Goal: Task Accomplishment & Management: Complete application form

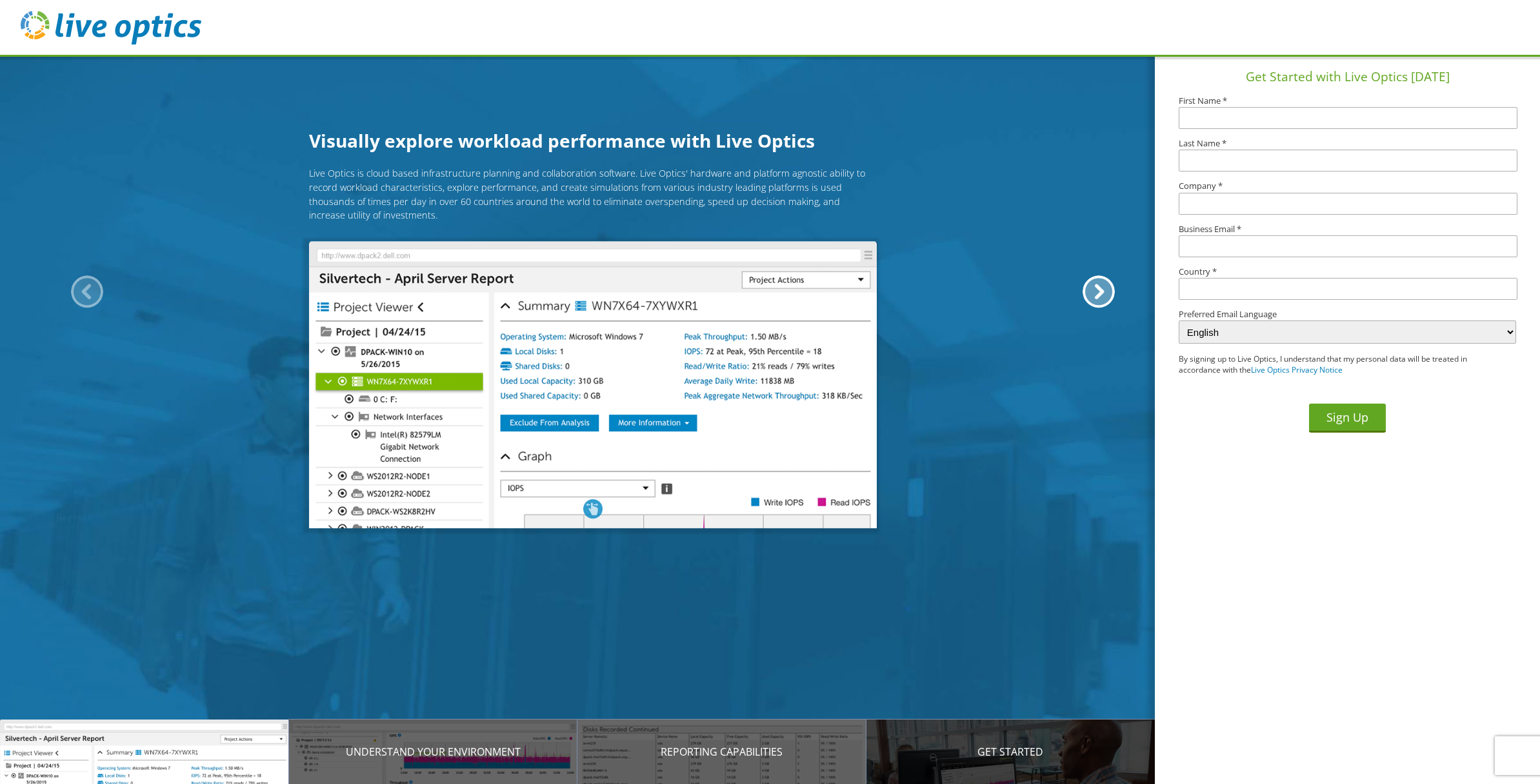
click at [1038, 759] on div "Get Started" at bounding box center [1011, 752] width 289 height 65
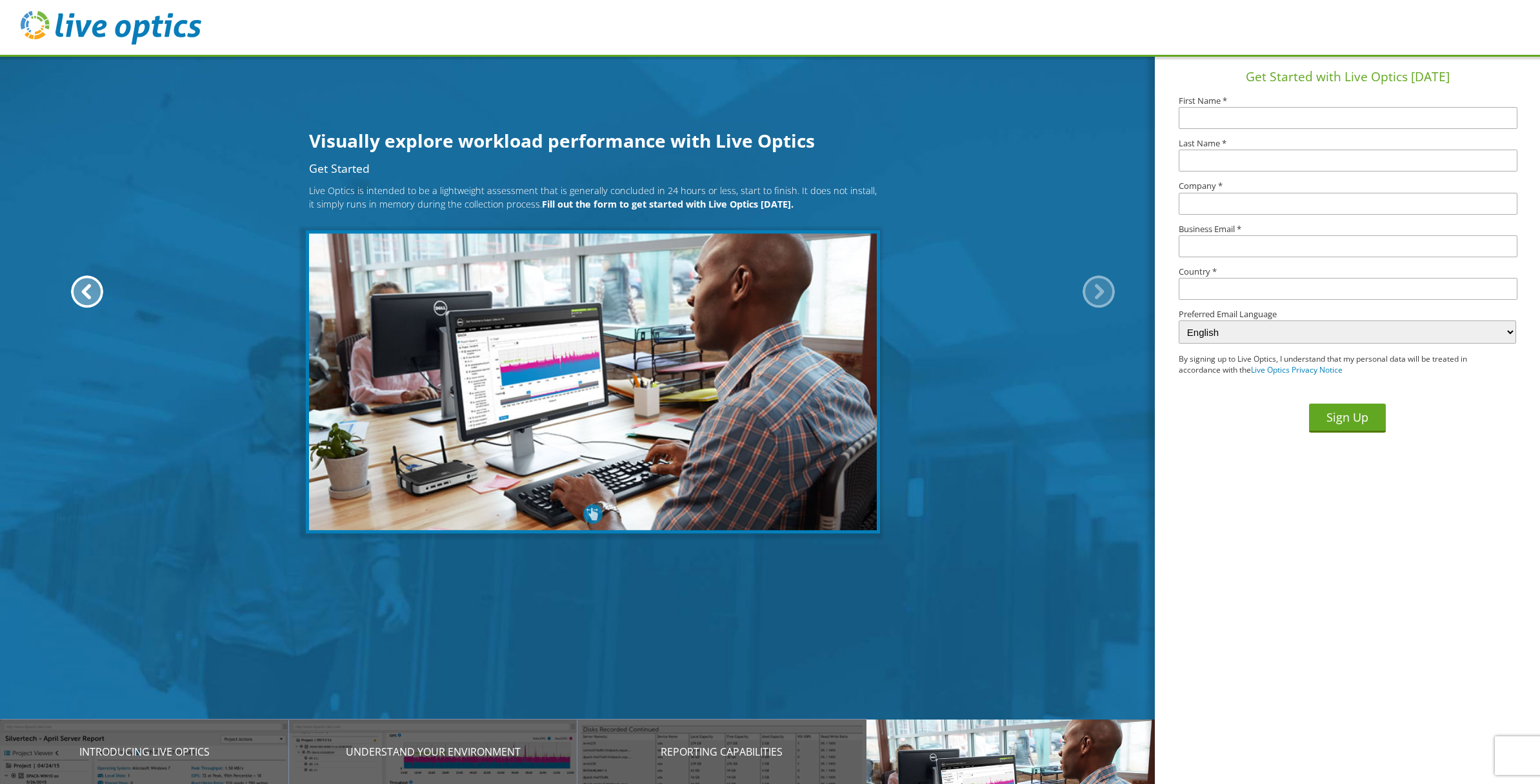
click at [1103, 293] on div at bounding box center [1098, 291] width 32 height 32
click at [94, 291] on div at bounding box center [86, 291] width 32 height 32
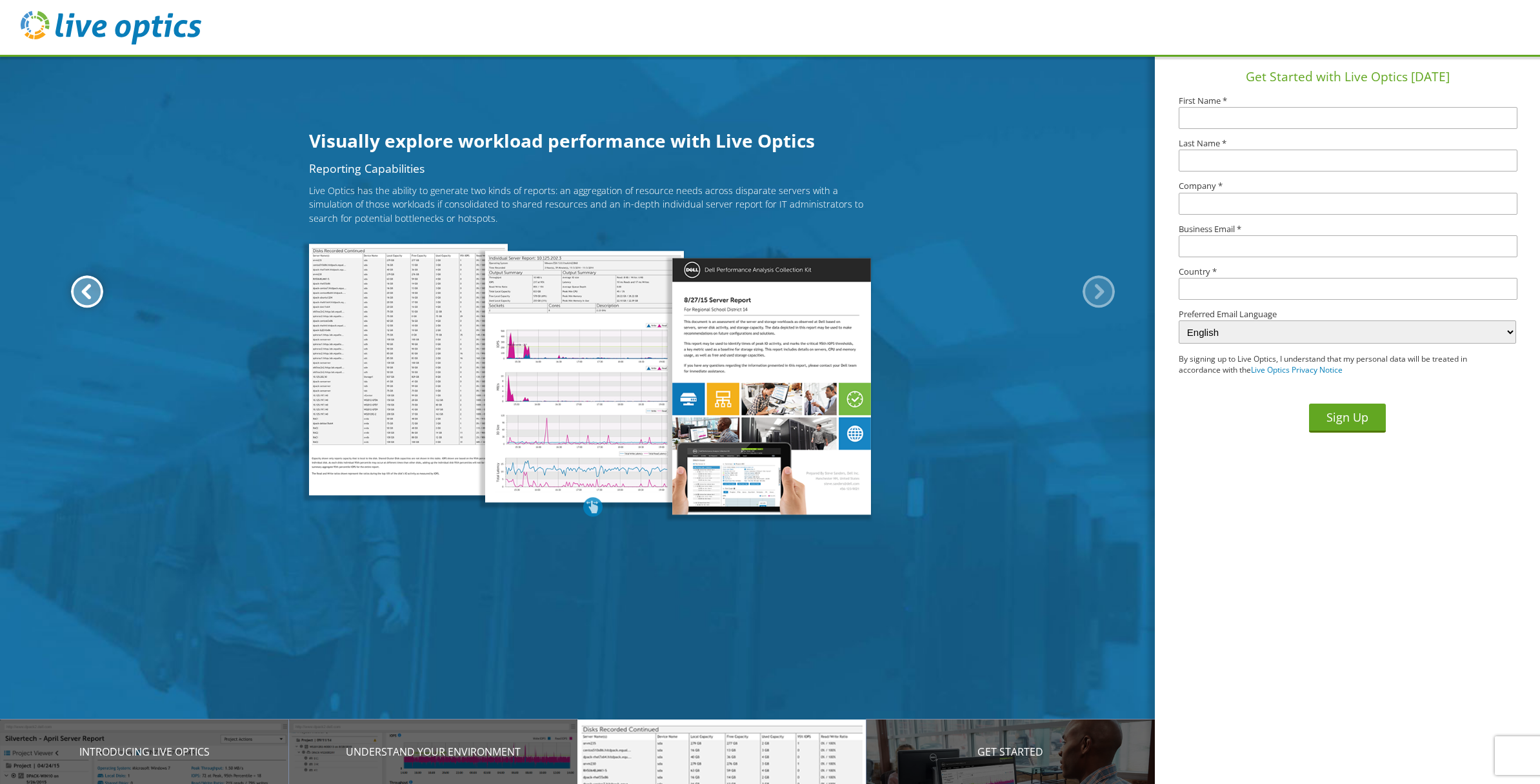
click at [94, 291] on div at bounding box center [86, 291] width 32 height 32
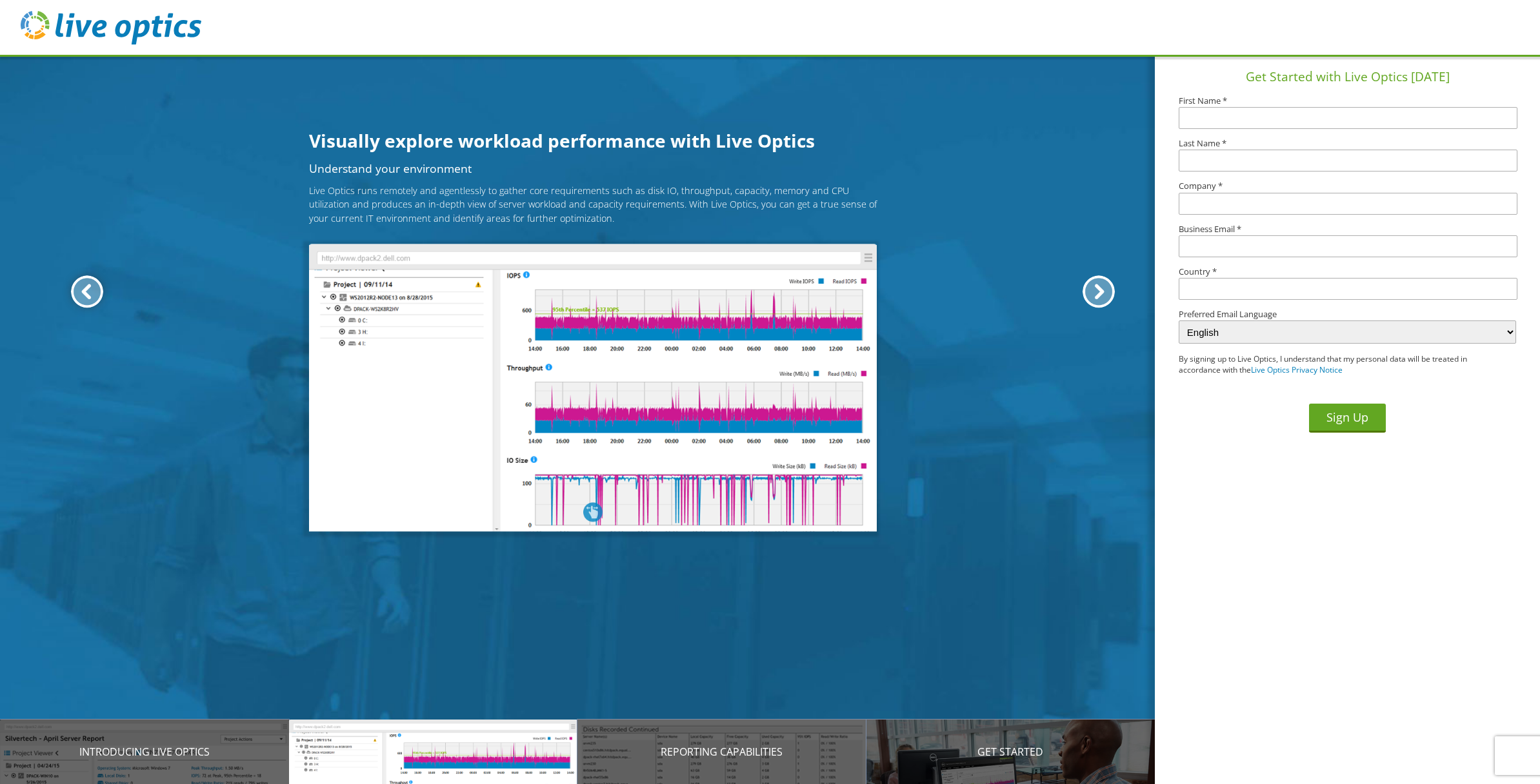
click at [94, 291] on div at bounding box center [86, 291] width 32 height 32
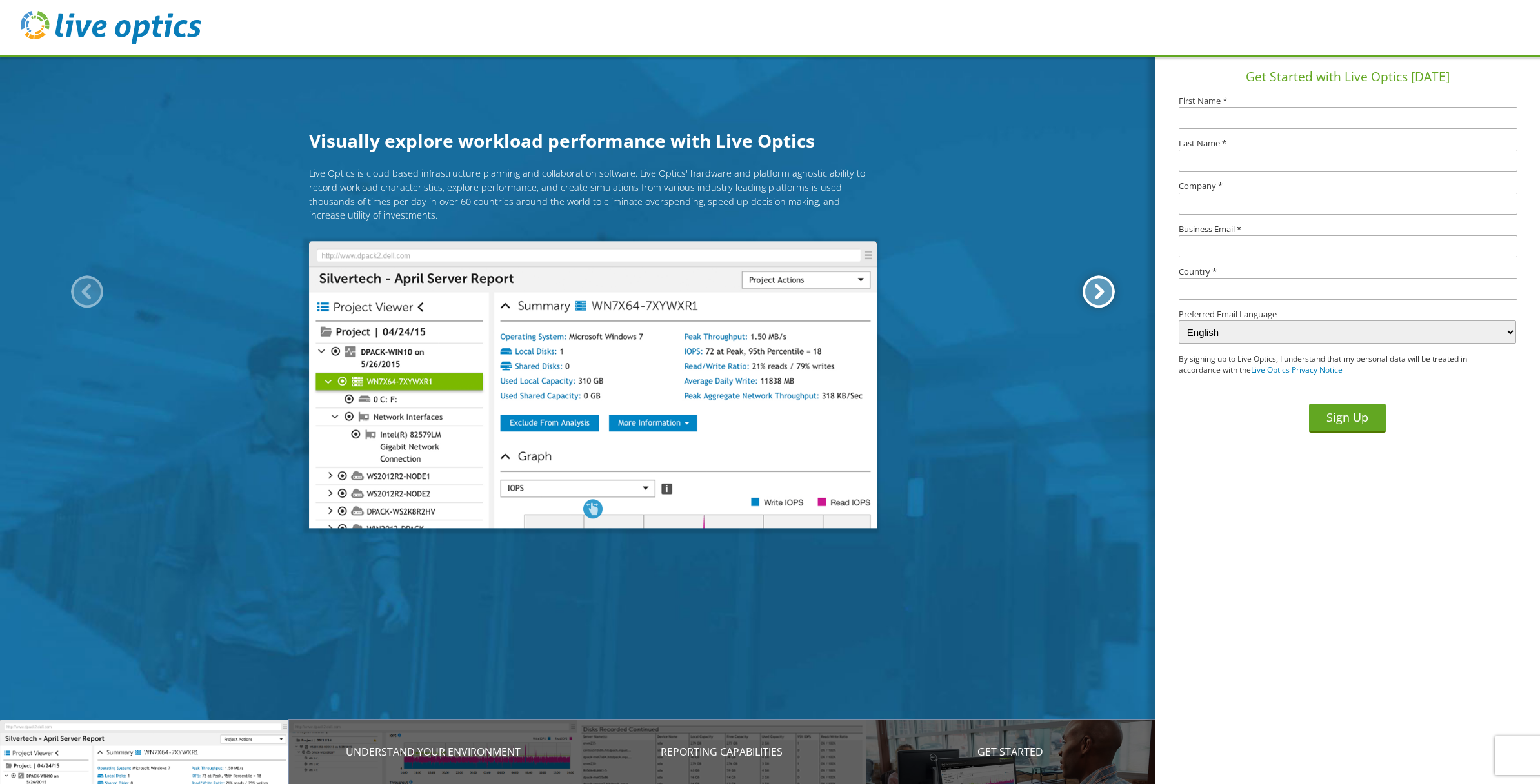
click at [1101, 290] on div at bounding box center [1098, 291] width 32 height 32
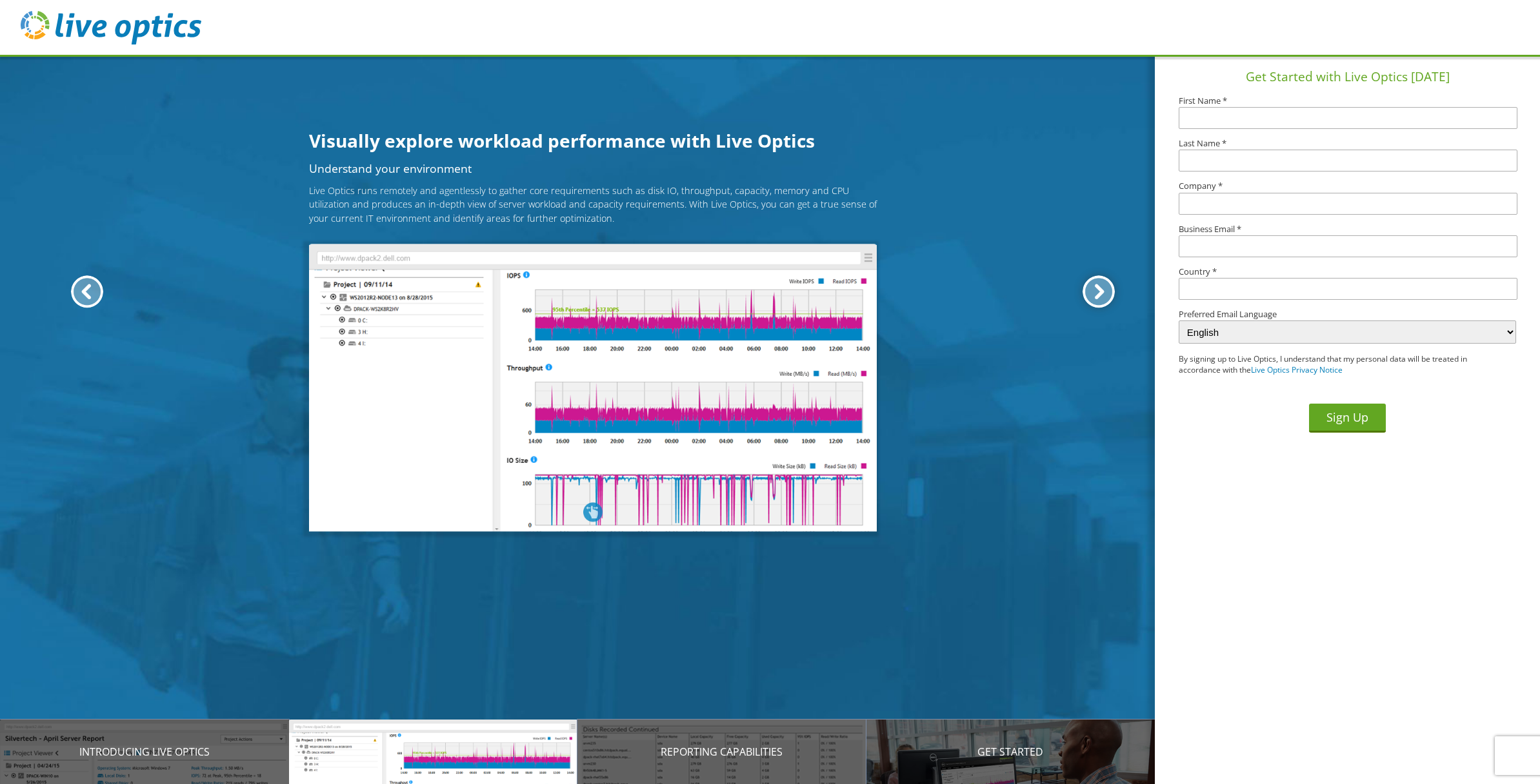
click at [1101, 290] on div at bounding box center [1098, 291] width 32 height 32
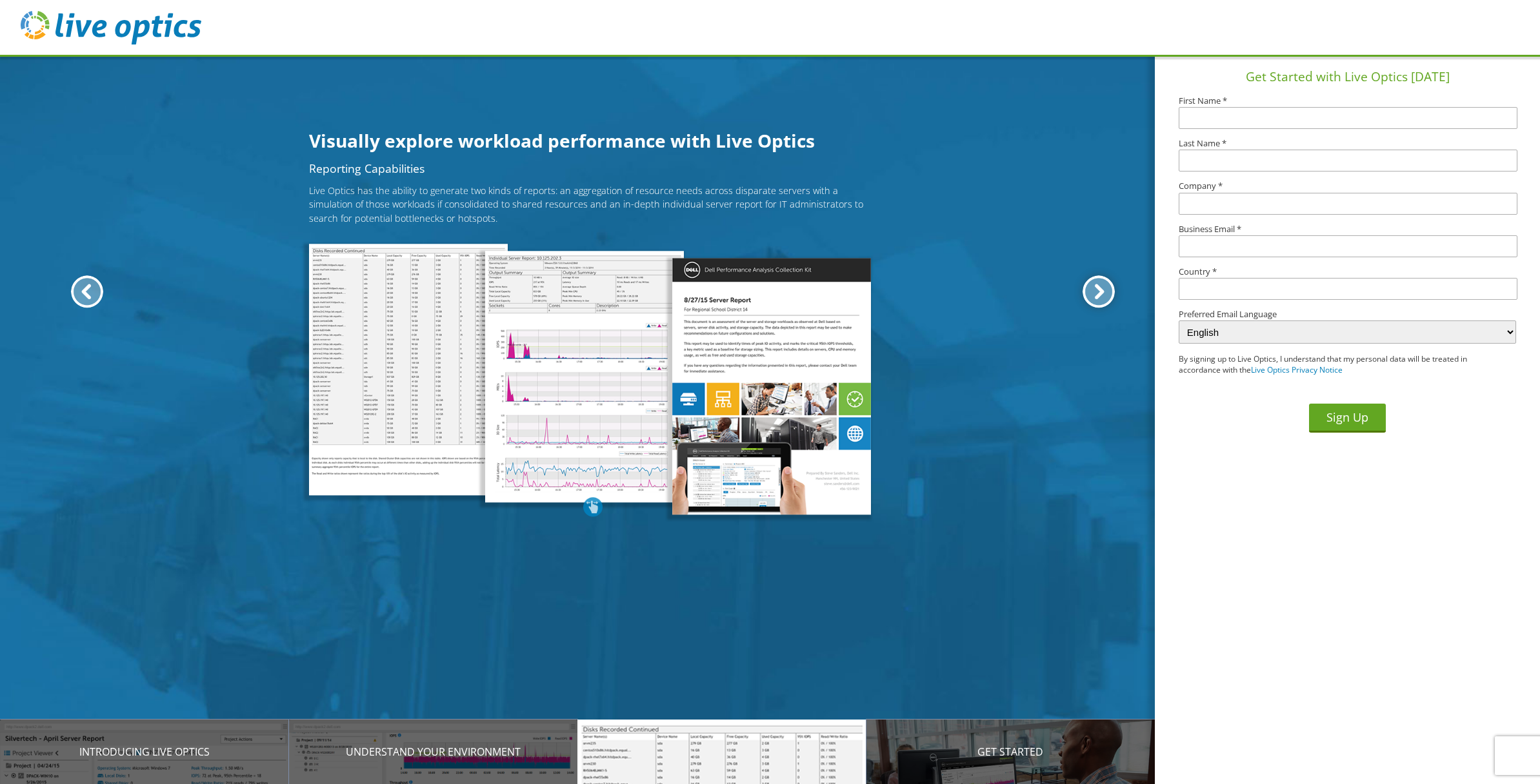
click at [1101, 290] on div at bounding box center [1098, 291] width 32 height 32
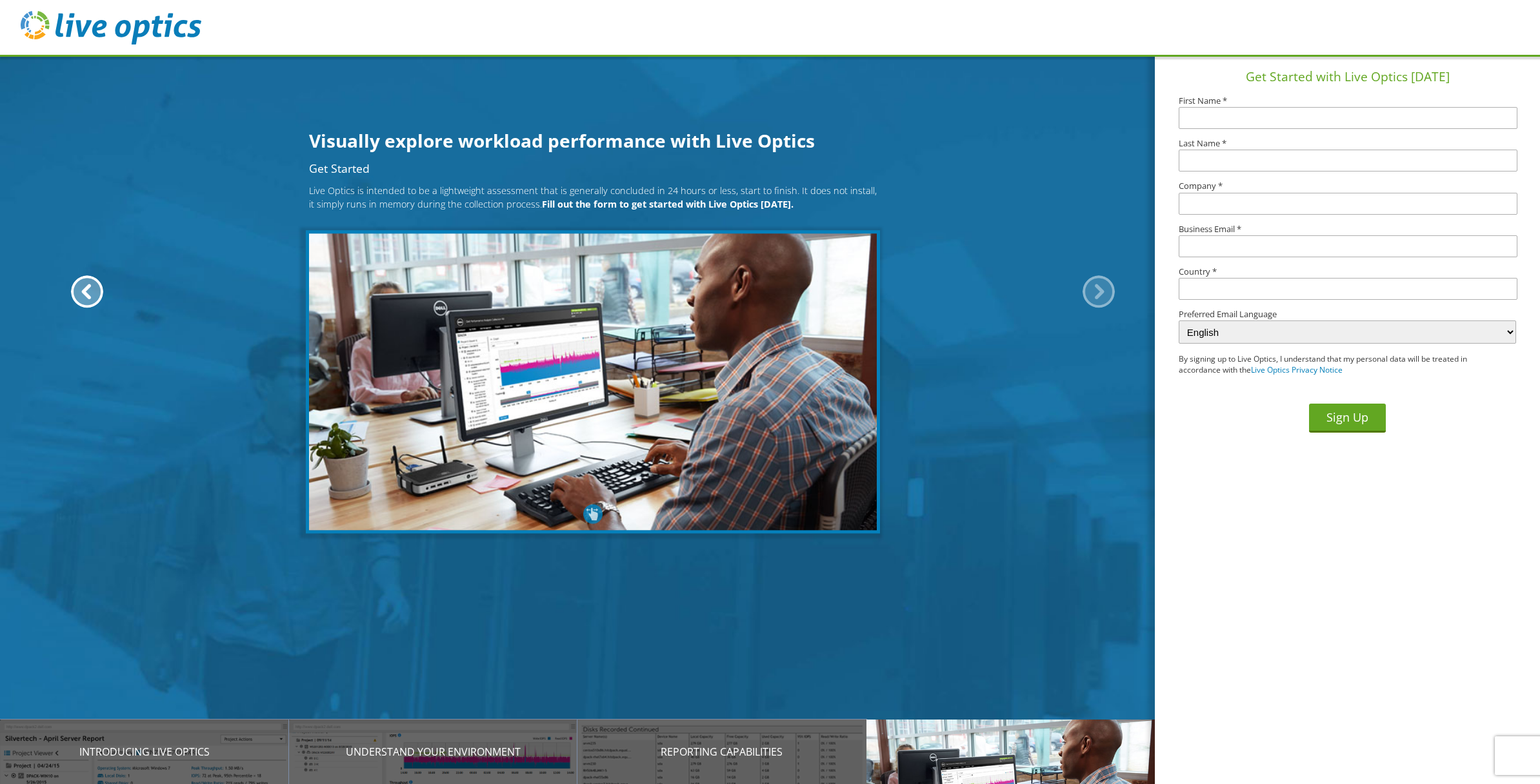
click at [1096, 286] on div at bounding box center [1098, 291] width 32 height 32
click at [89, 273] on div "Get Started Live Optics is intended to be a lightweight assessment that is gene…" at bounding box center [593, 343] width 1186 height 360
click at [85, 283] on div at bounding box center [86, 291] width 32 height 32
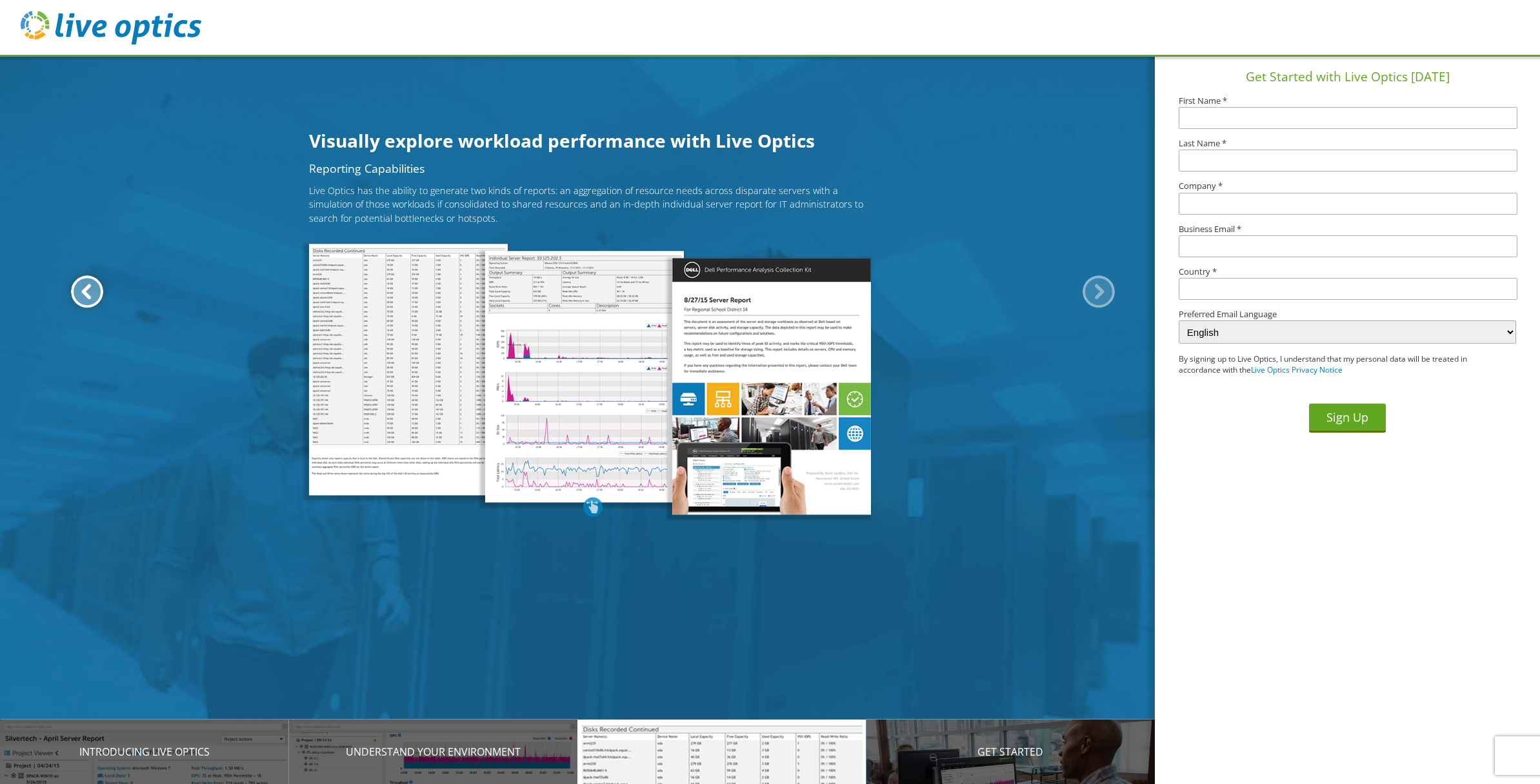
click at [85, 283] on div at bounding box center [86, 291] width 32 height 32
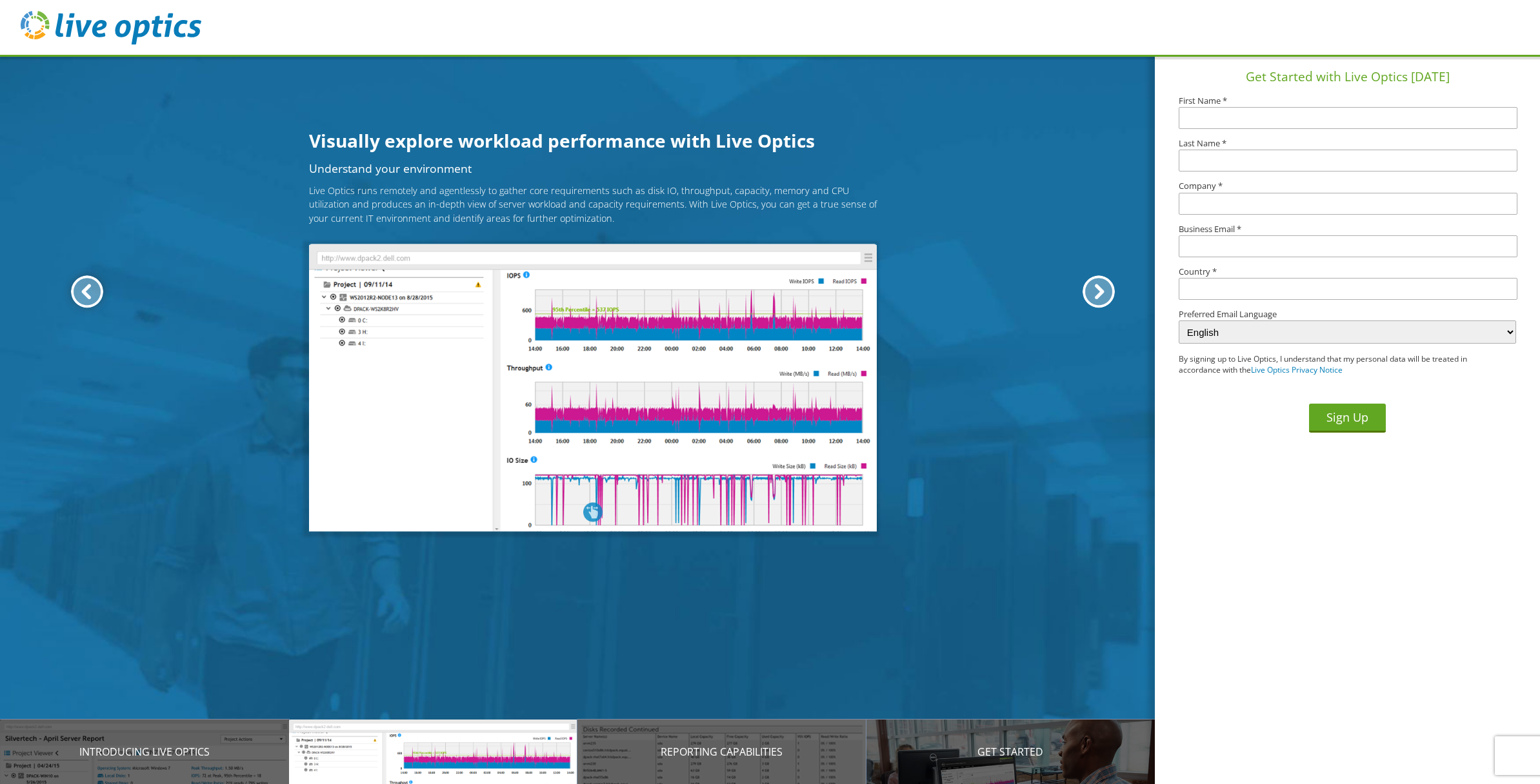
click at [85, 283] on div at bounding box center [86, 291] width 32 height 32
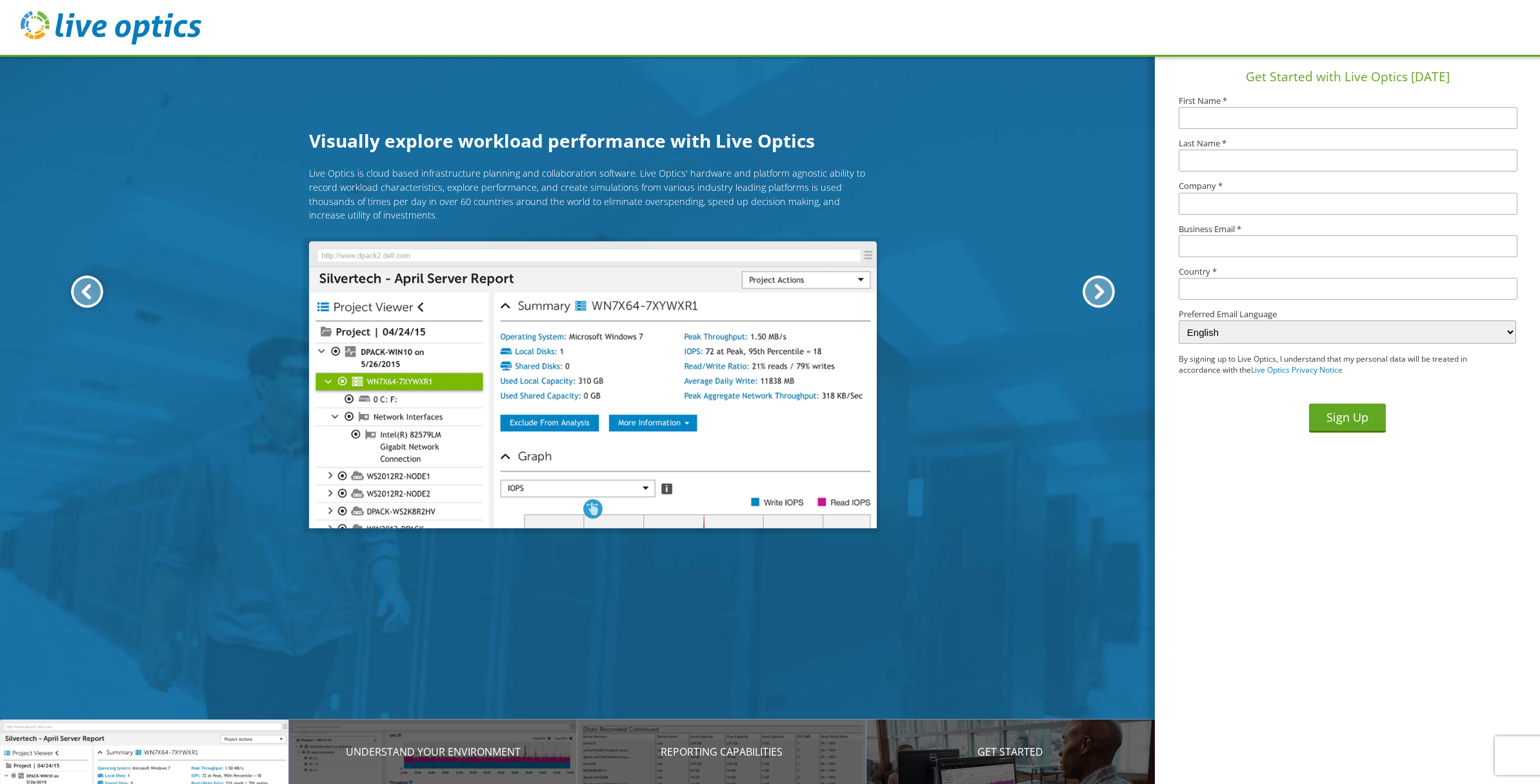
click at [85, 283] on div at bounding box center [86, 291] width 32 height 32
click at [559, 350] on img at bounding box center [592, 385] width 568 height 287
click at [1450, 429] on div "Sign Up" at bounding box center [1347, 409] width 338 height 47
